Goal: Find specific page/section: Find specific page/section

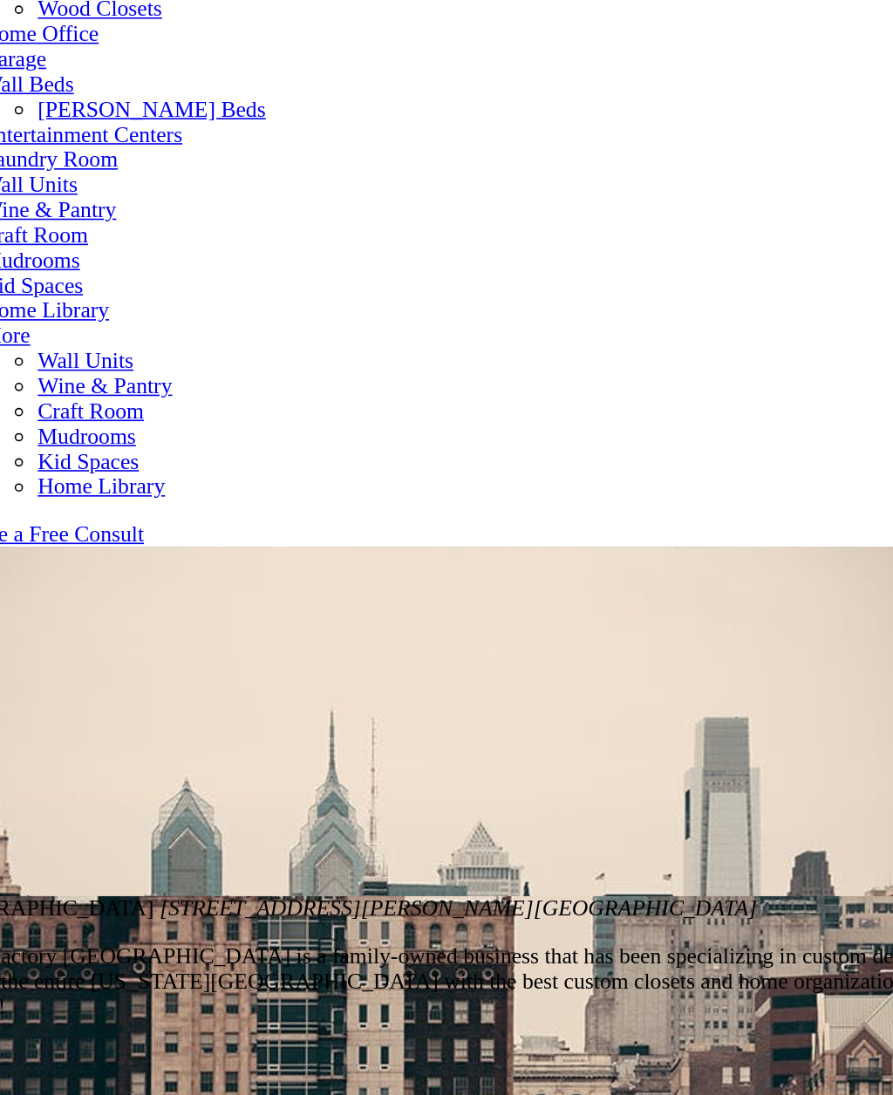
scroll to position [829, 0]
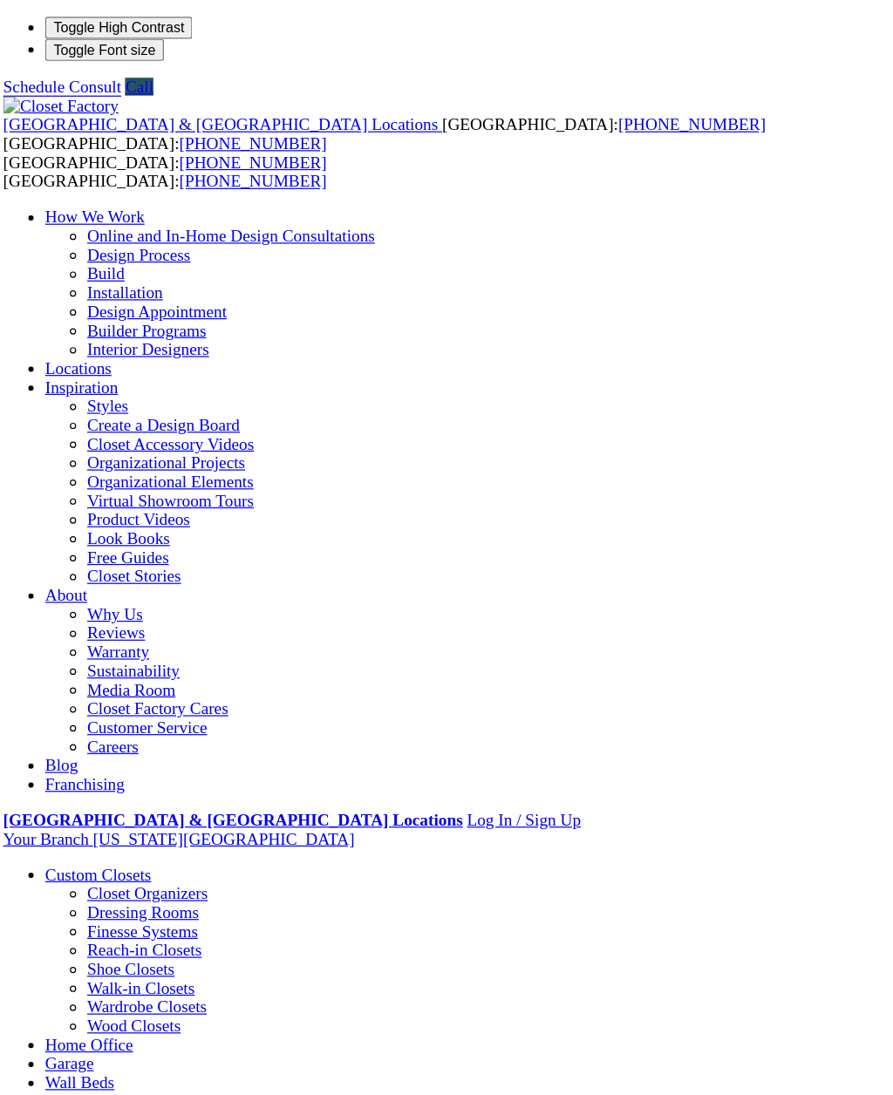
type input "*****"
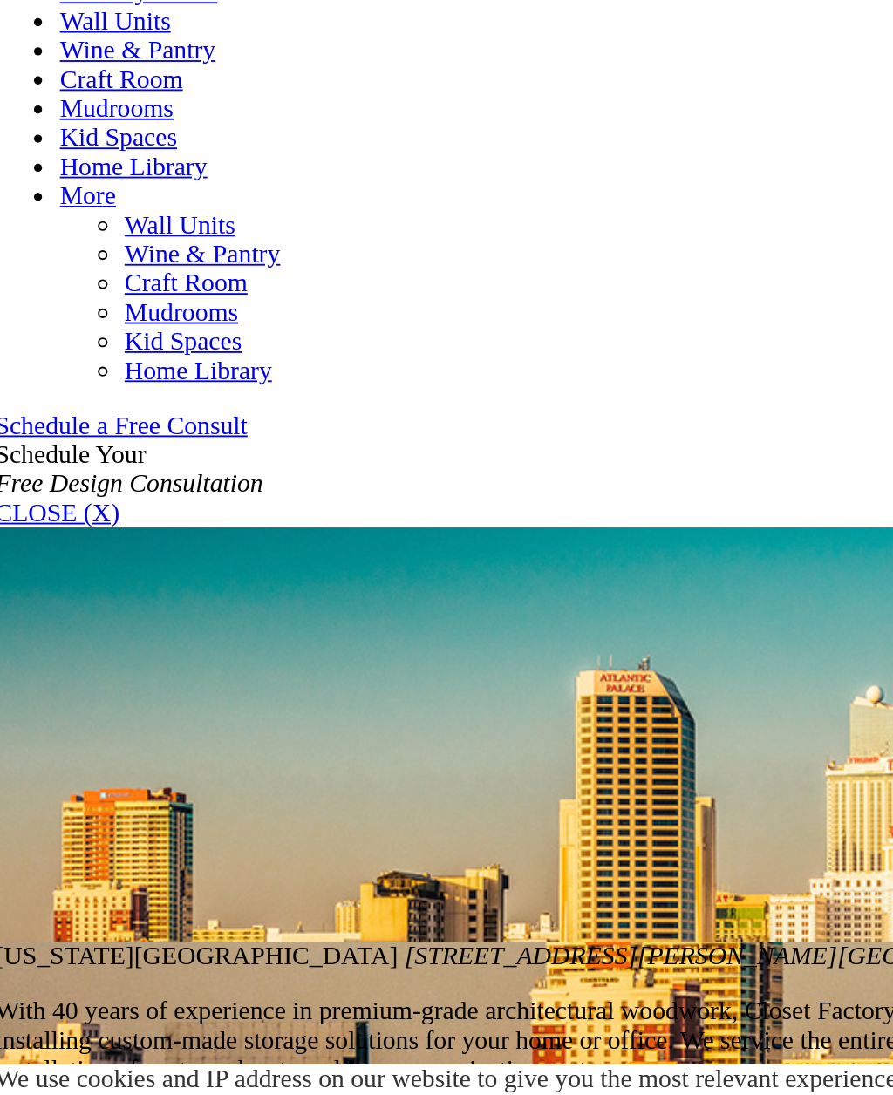
scroll to position [511, 0]
